Goal: Task Accomplishment & Management: Use online tool/utility

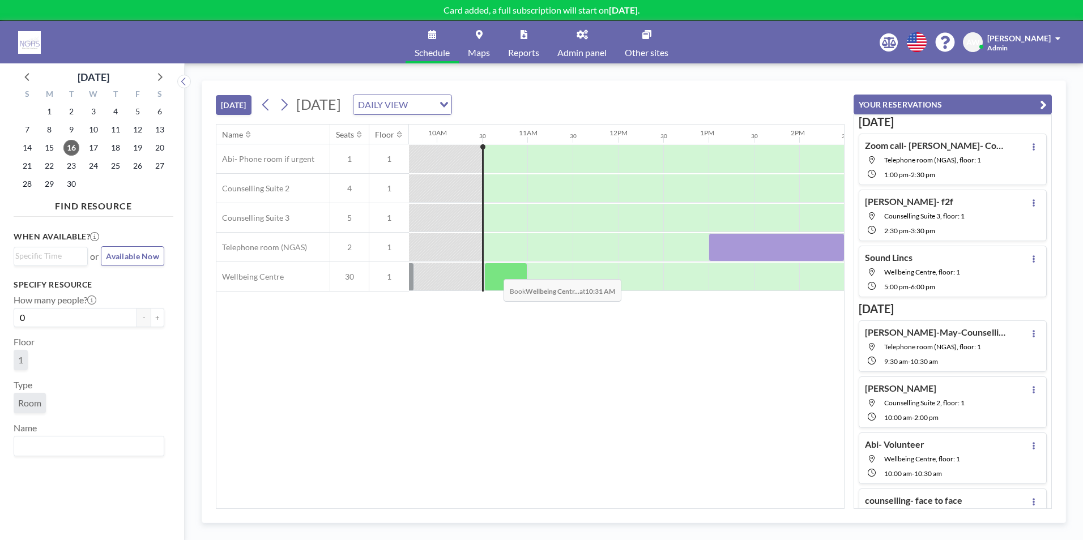
scroll to position [0, 906]
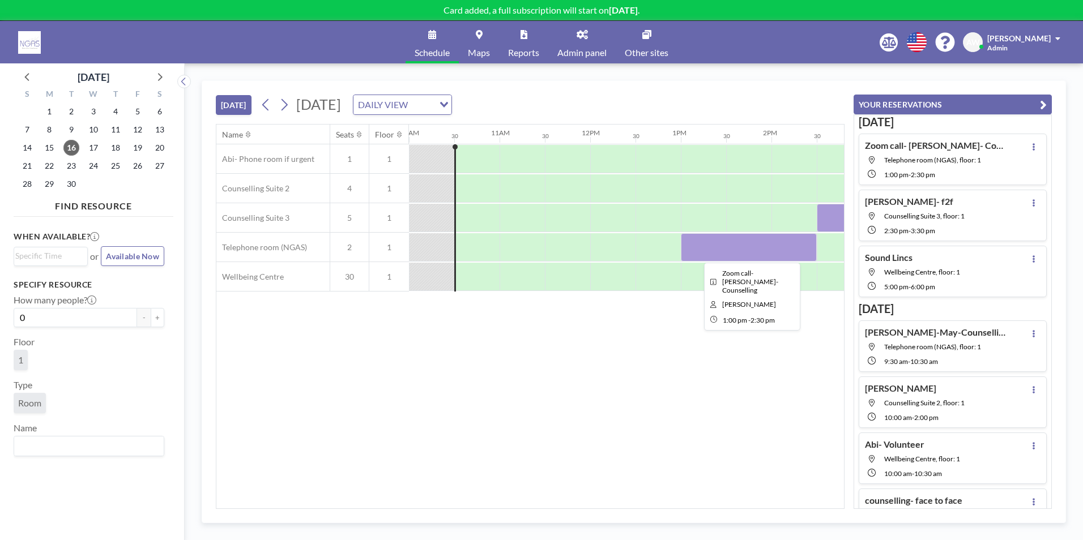
click at [713, 256] on div at bounding box center [749, 247] width 136 height 28
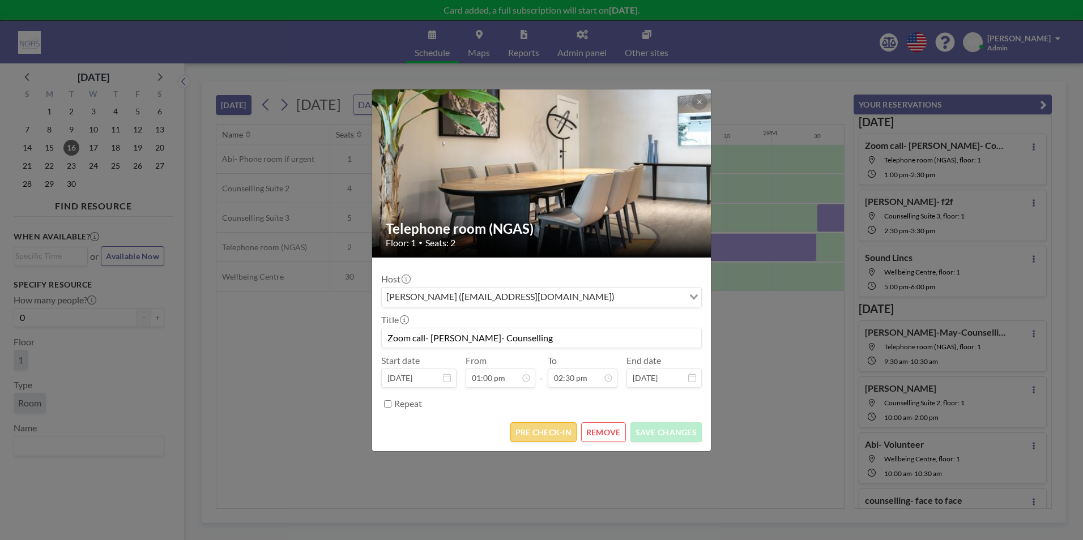
scroll to position [585, 0]
click at [556, 431] on button "PRE CHECK-IN" at bounding box center [543, 433] width 66 height 20
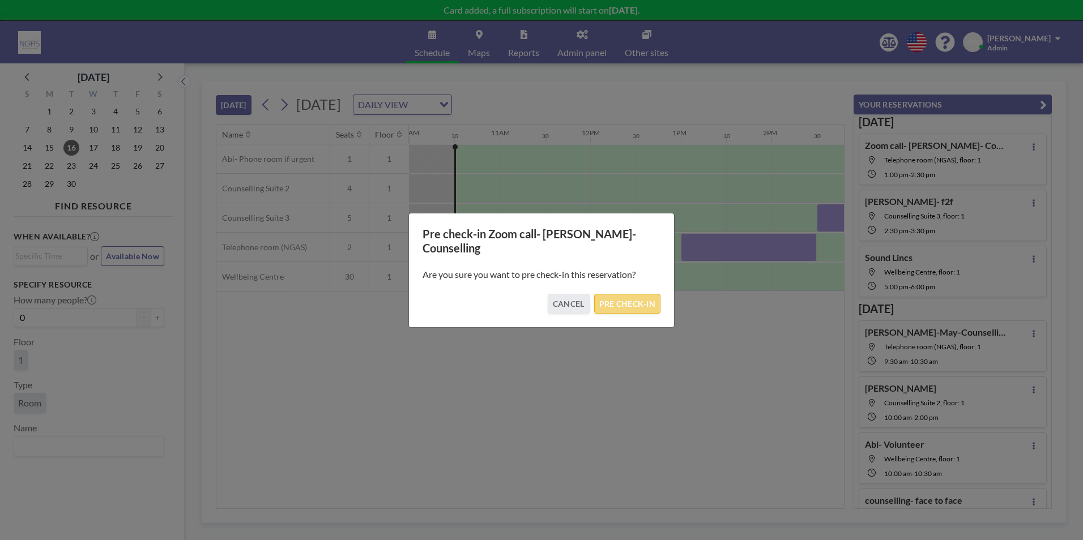
click at [625, 299] on button "PRE CHECK-IN" at bounding box center [627, 304] width 66 height 20
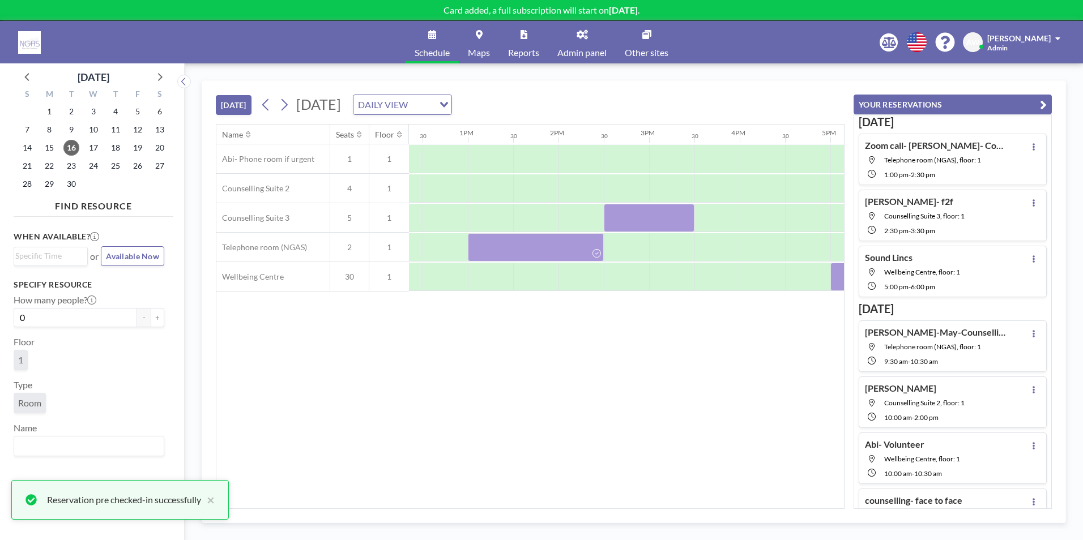
scroll to position [0, 1131]
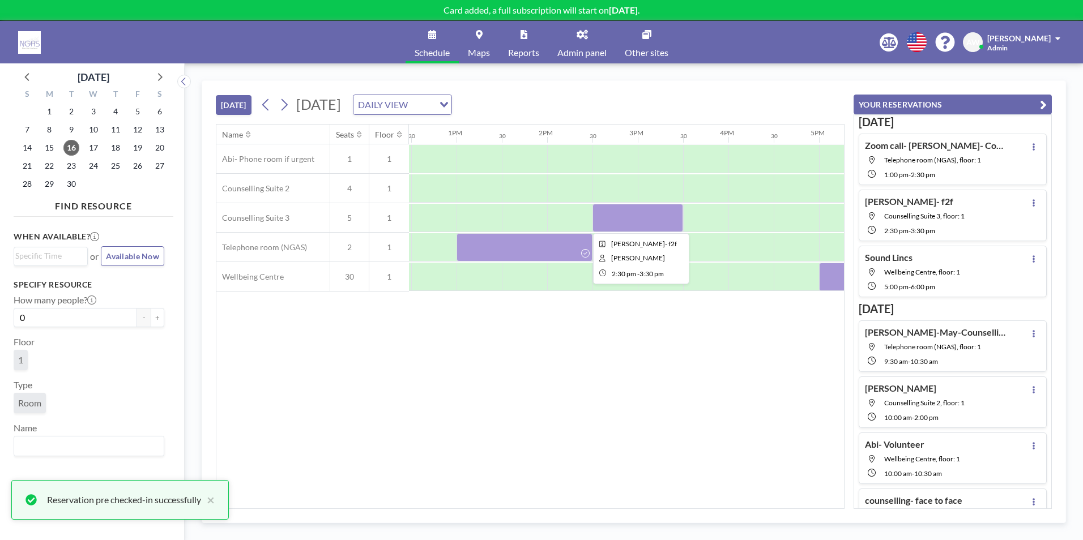
click at [655, 221] on div at bounding box center [637, 218] width 91 height 28
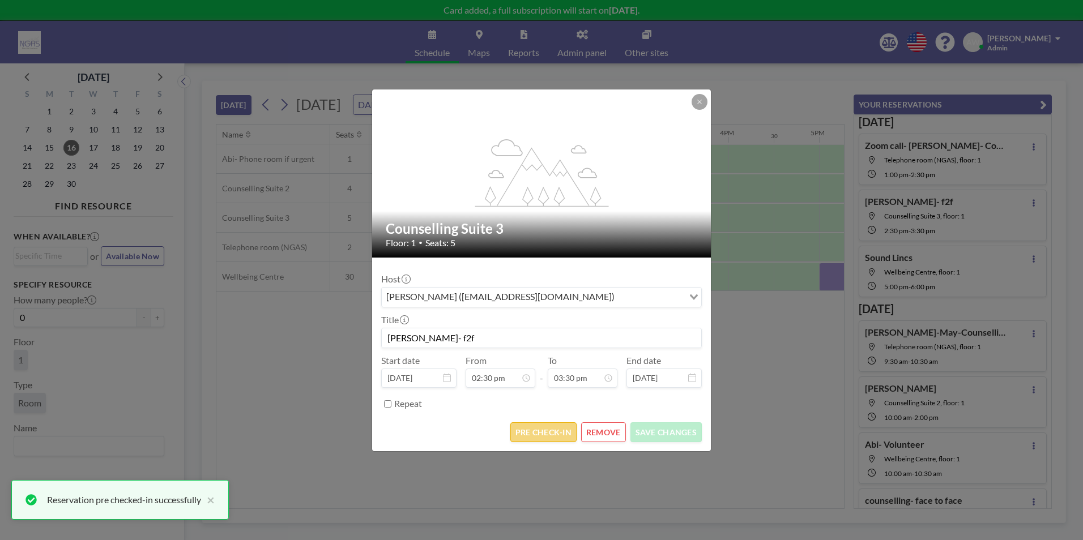
scroll to position [625, 0]
click at [530, 434] on button "PRE CHECK-IN" at bounding box center [543, 433] width 66 height 20
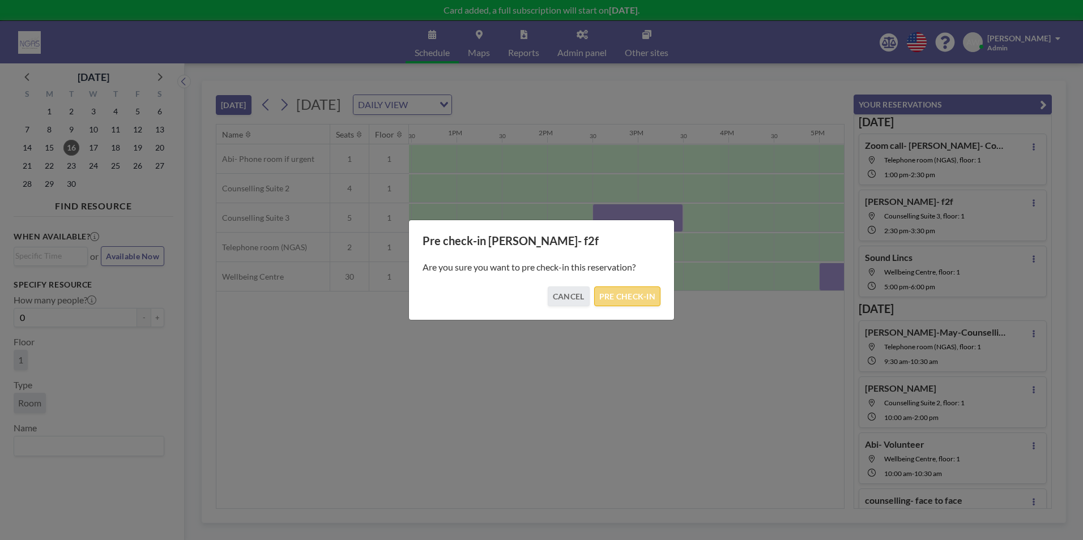
click at [624, 301] on button "PRE CHECK-IN" at bounding box center [627, 297] width 66 height 20
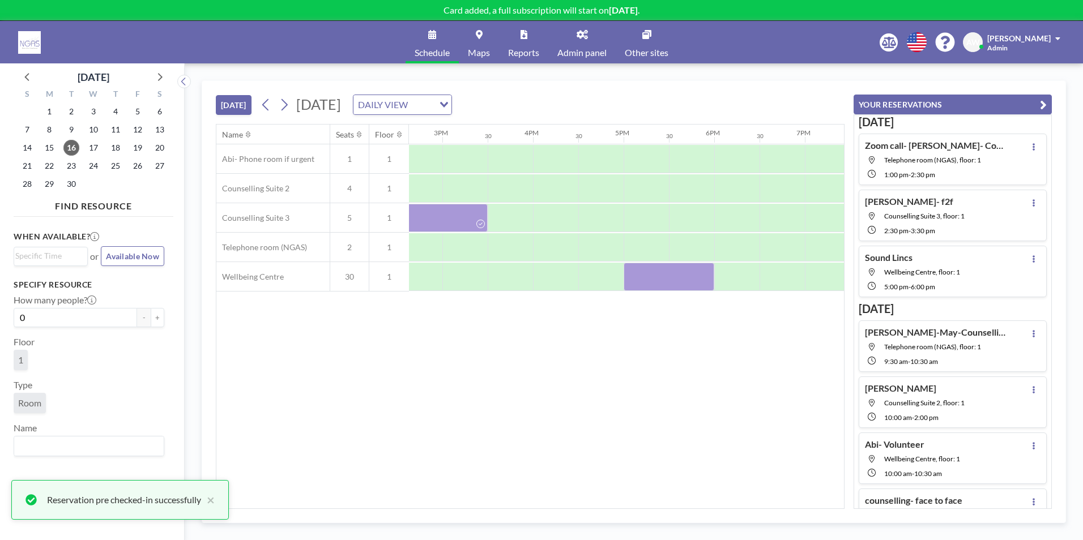
scroll to position [0, 1328]
click at [689, 279] on div at bounding box center [666, 277] width 91 height 28
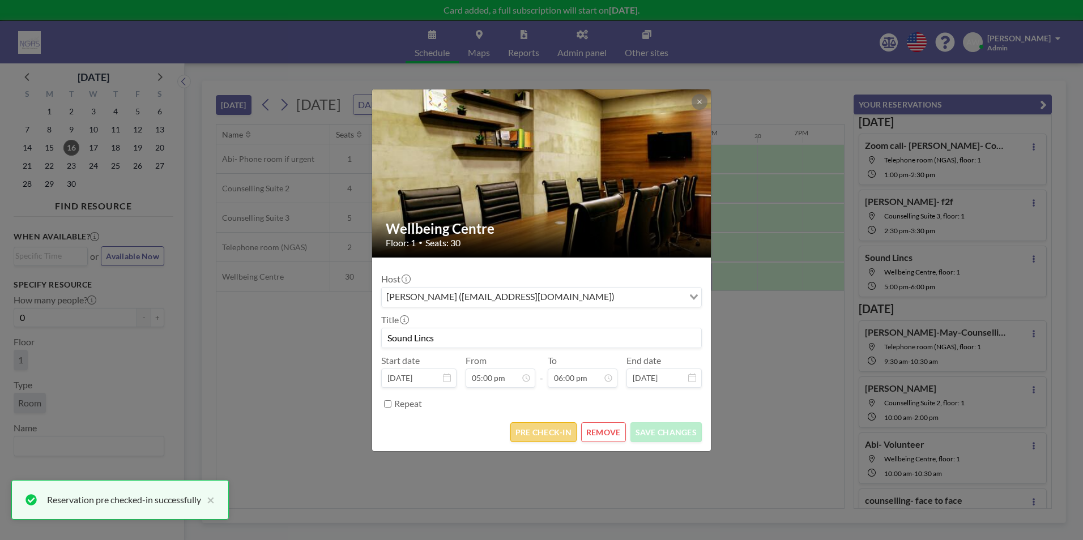
click at [554, 441] on button "PRE CHECK-IN" at bounding box center [543, 433] width 66 height 20
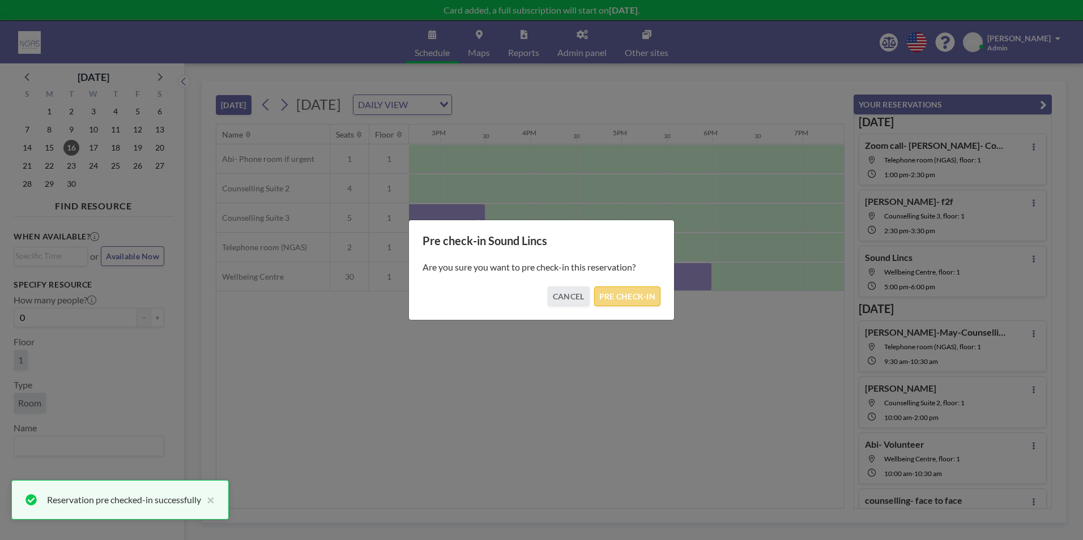
click at [618, 306] on button "PRE CHECK-IN" at bounding box center [627, 297] width 66 height 20
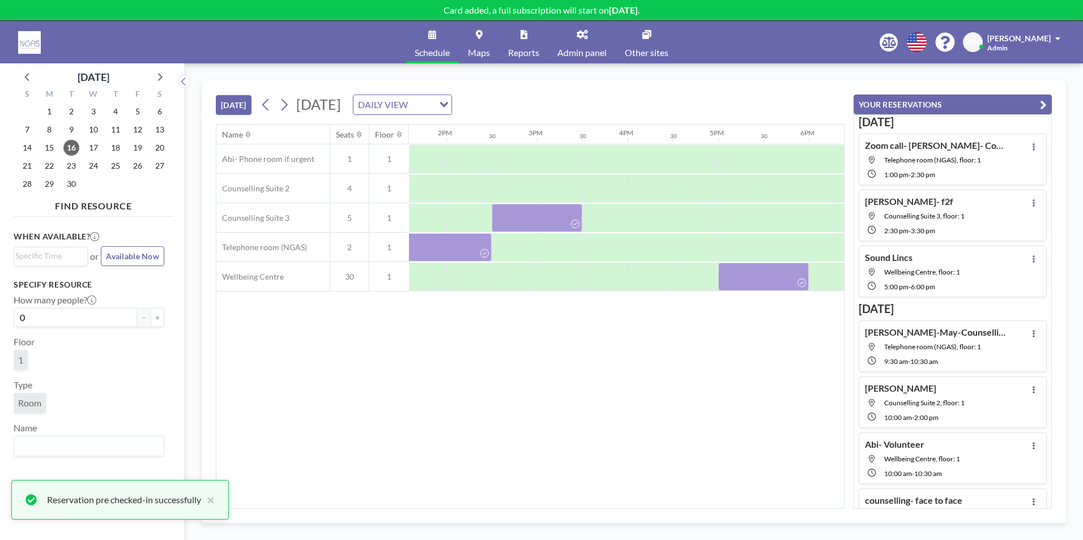
scroll to position [0, 1216]
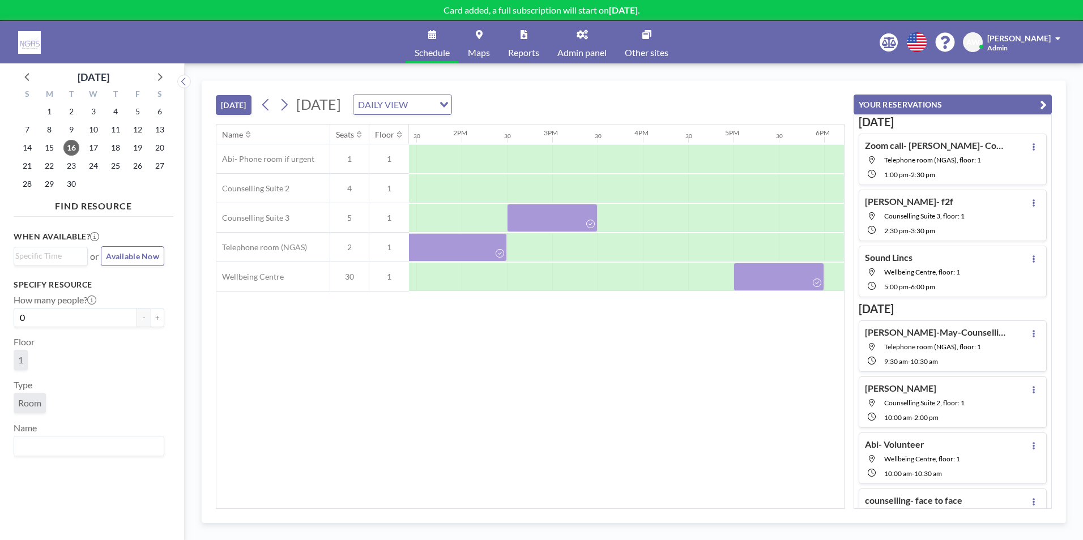
click at [609, 383] on div "Name Seats Floor 12AM 30 1AM 30 2AM 30 3AM 30 4AM 30 5AM 30 6AM 30 7AM 30 8AM 3…" at bounding box center [530, 317] width 628 height 384
